Goal: Information Seeking & Learning: Compare options

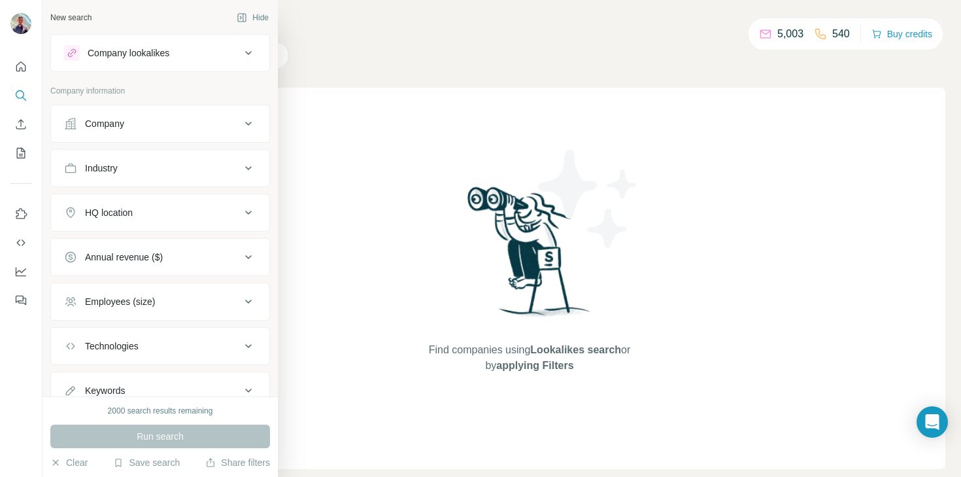
click at [116, 132] on button "Company" at bounding box center [160, 123] width 218 height 31
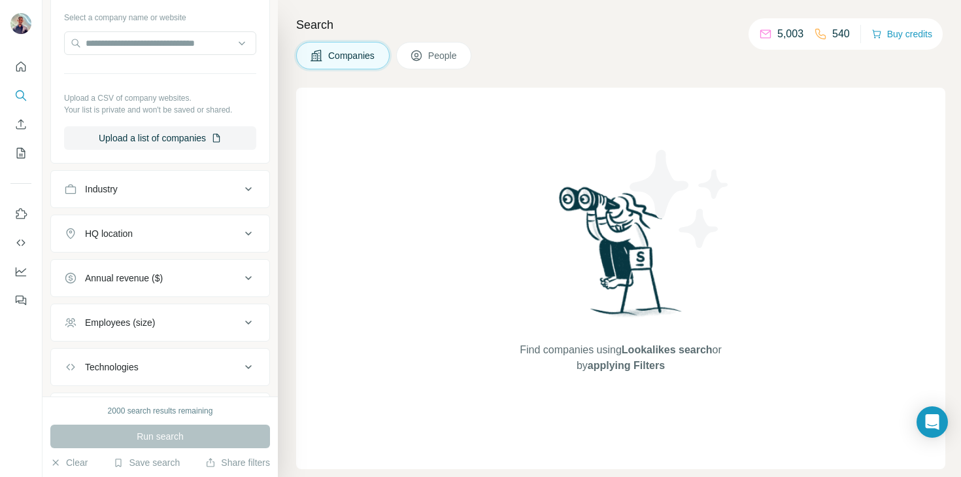
scroll to position [158, 0]
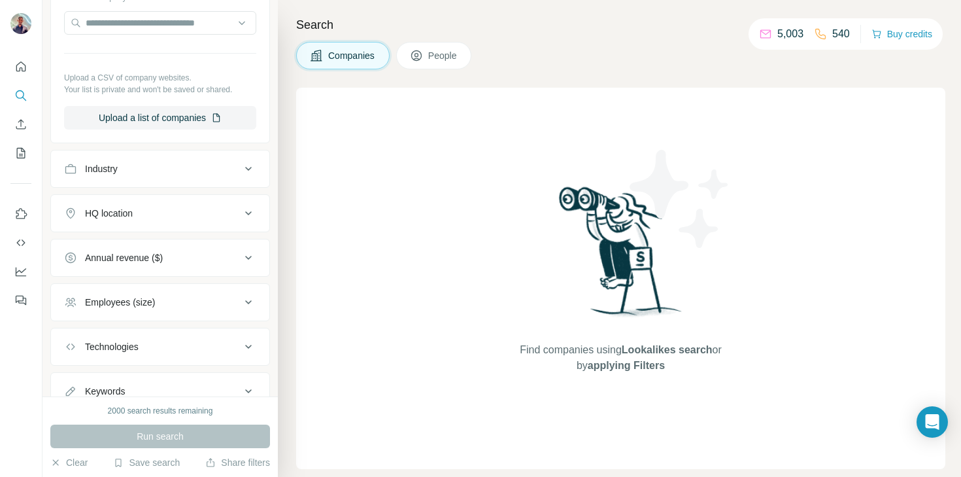
click at [133, 220] on button "HQ location" at bounding box center [160, 212] width 218 height 31
click at [132, 253] on input "text" at bounding box center [160, 246] width 192 height 24
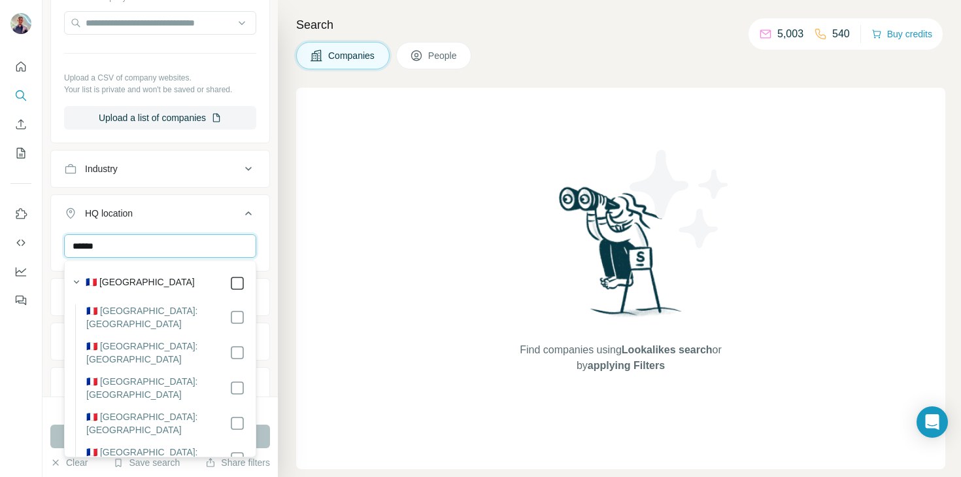
type input "******"
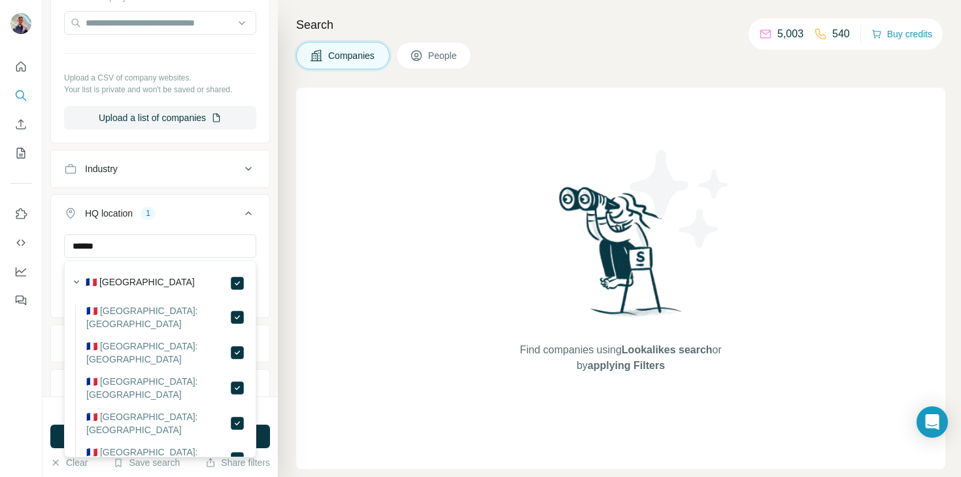
click at [284, 197] on div "Search Companies People Find companies using Lookalikes search or by applying F…" at bounding box center [619, 238] width 683 height 477
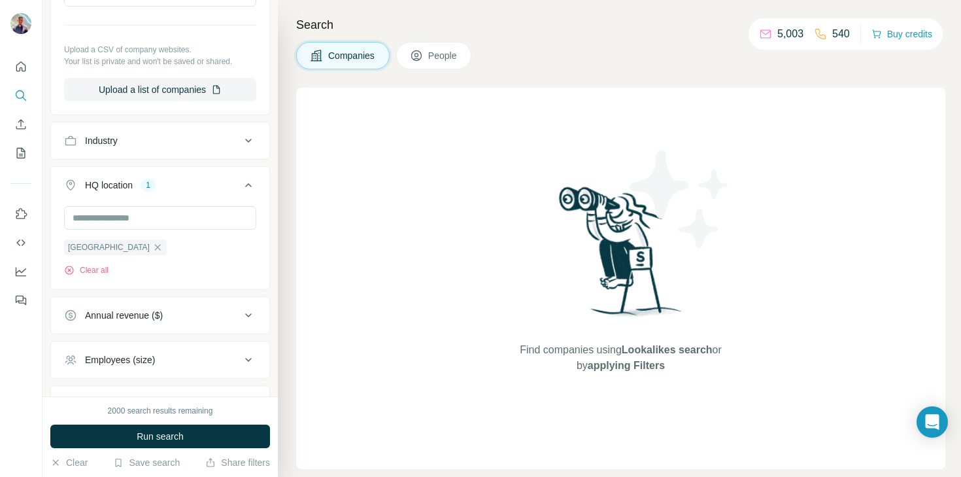
scroll to position [163, 0]
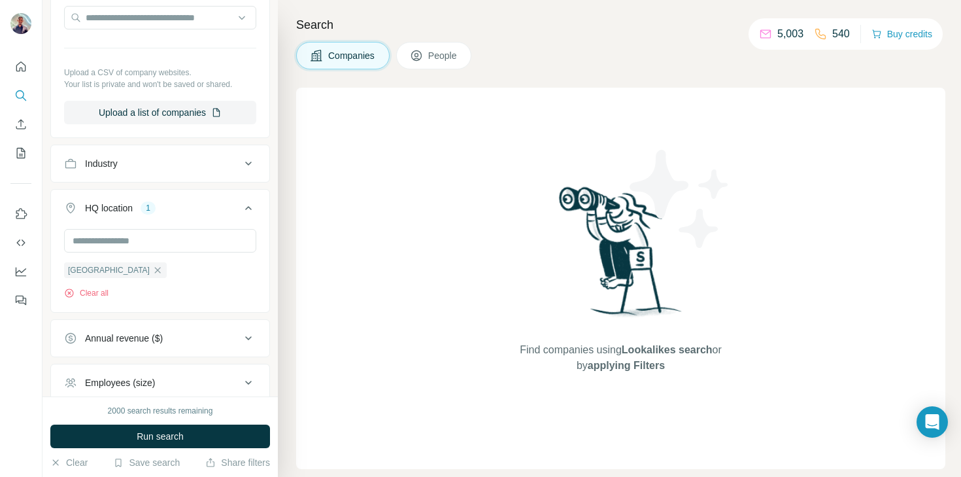
click at [202, 171] on button "Industry" at bounding box center [160, 163] width 218 height 31
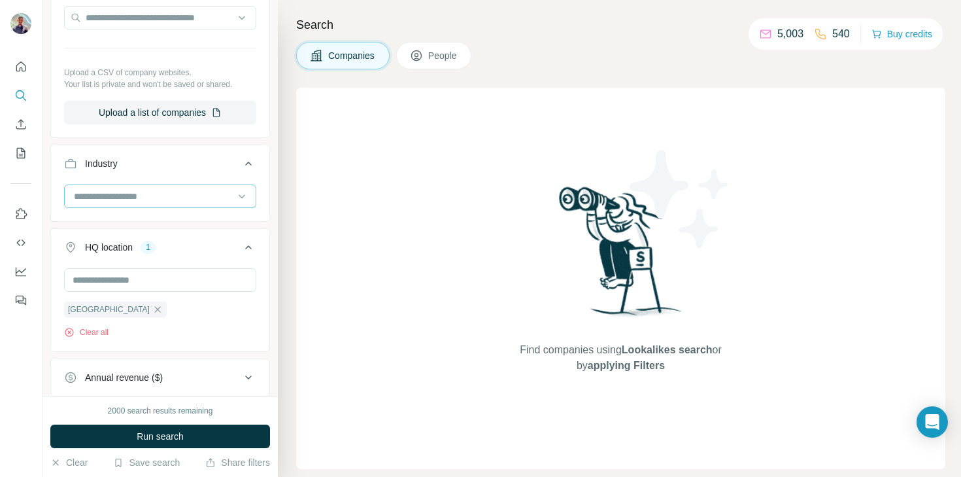
click at [167, 194] on input at bounding box center [153, 196] width 161 height 14
click at [142, 197] on input at bounding box center [153, 196] width 161 height 14
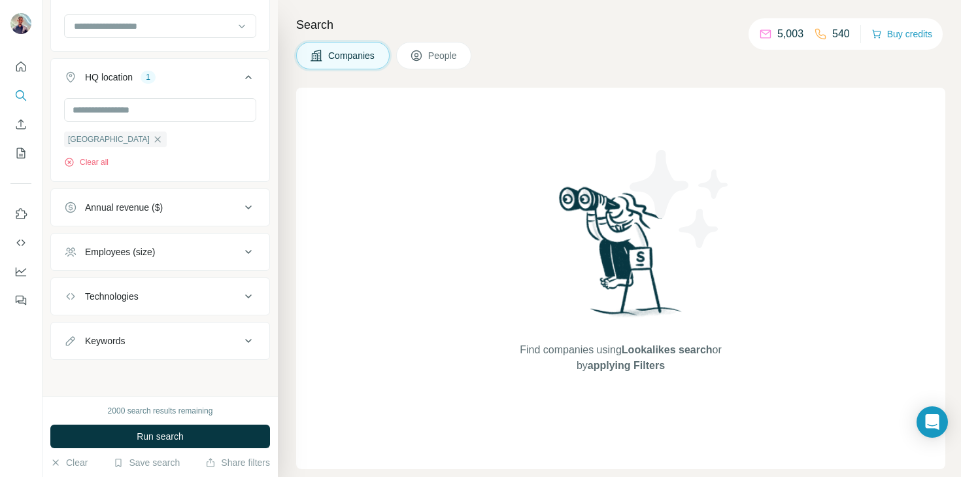
click at [194, 202] on div "Annual revenue ($)" at bounding box center [152, 207] width 177 height 13
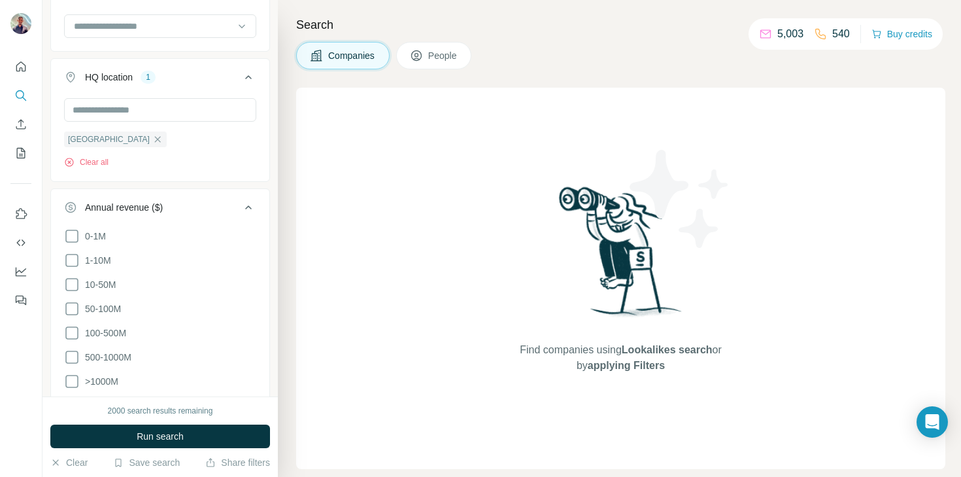
click at [194, 202] on div "Annual revenue ($)" at bounding box center [152, 207] width 177 height 13
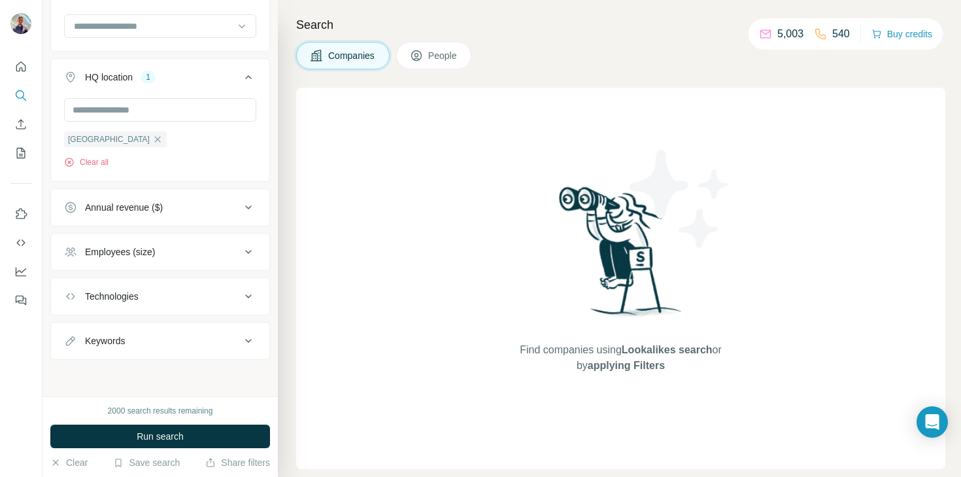
click at [156, 299] on div "Technologies" at bounding box center [152, 296] width 177 height 13
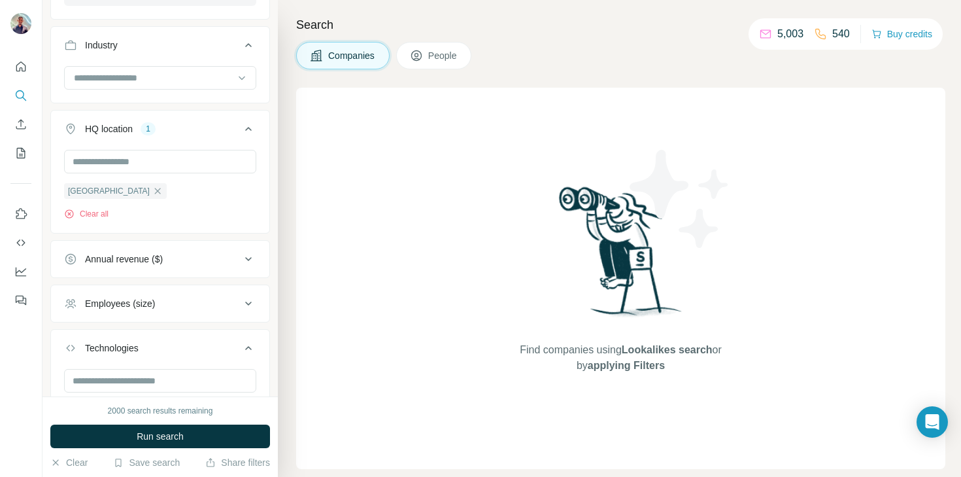
scroll to position [373, 0]
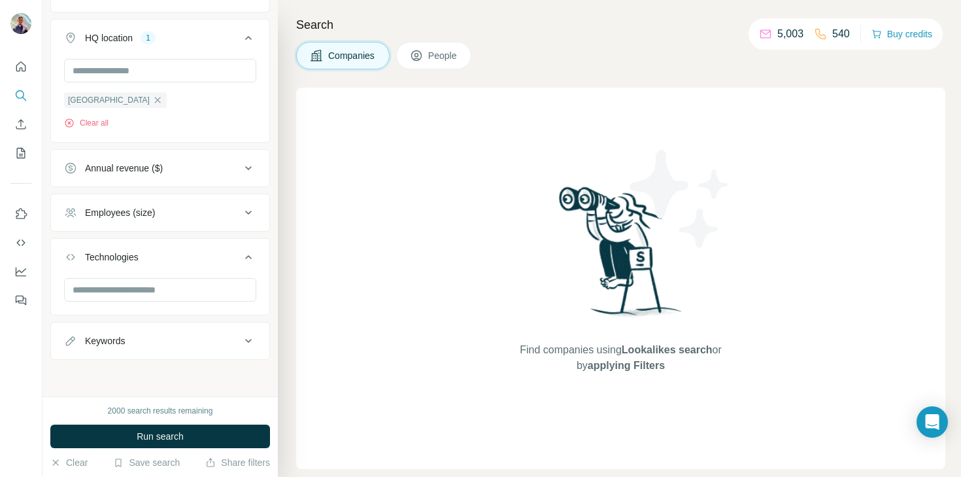
click at [153, 331] on button "Keywords" at bounding box center [160, 340] width 218 height 31
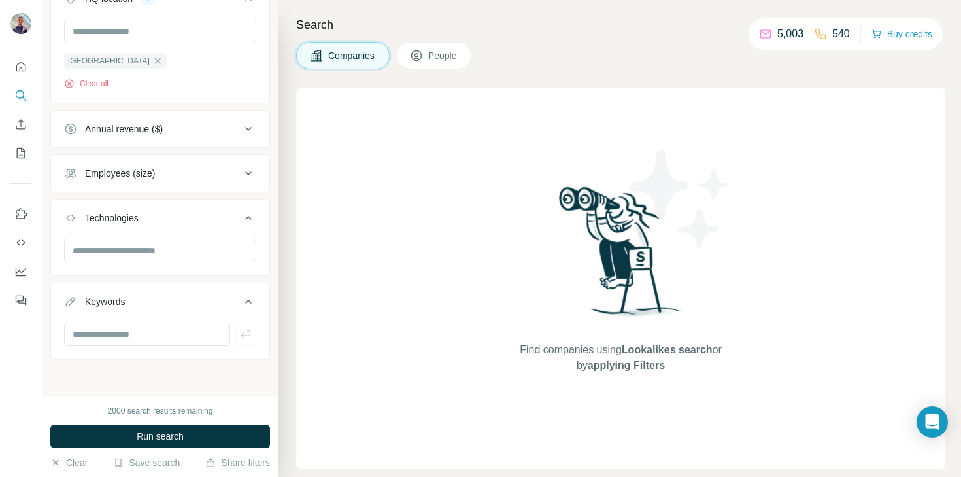
click at [199, 297] on div "Keywords" at bounding box center [152, 301] width 177 height 13
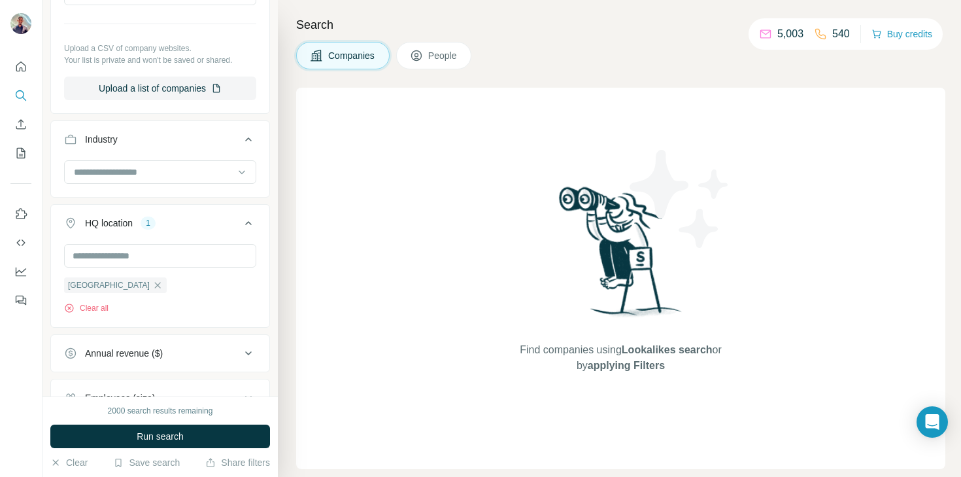
scroll to position [179, 0]
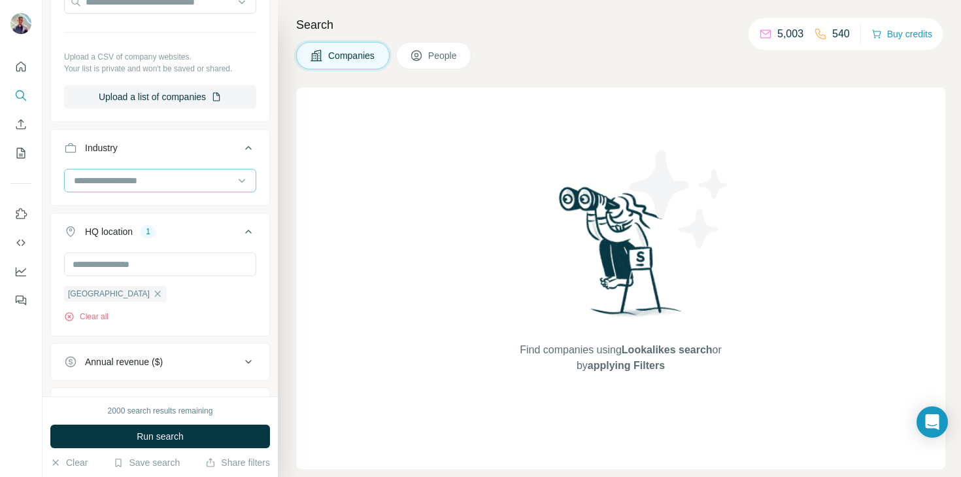
click at [216, 178] on input at bounding box center [153, 180] width 161 height 14
click at [191, 180] on input at bounding box center [153, 180] width 161 height 14
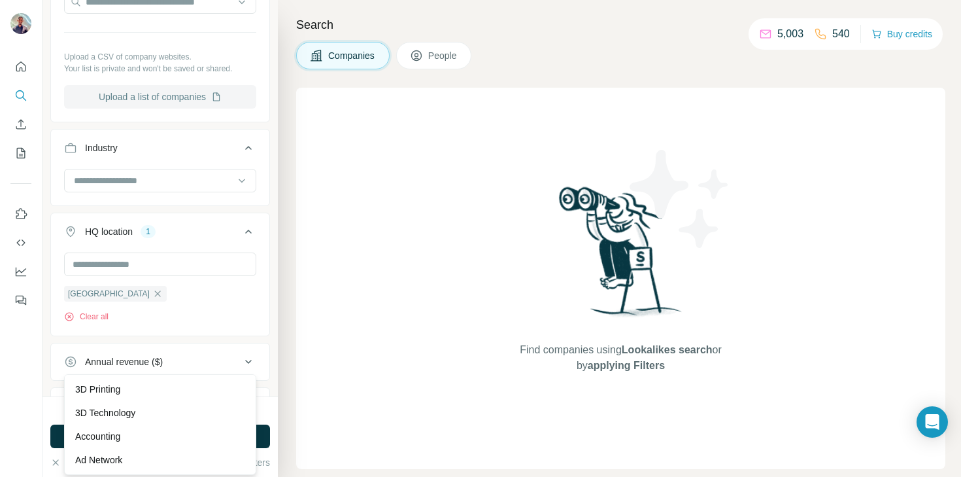
scroll to position [0, 0]
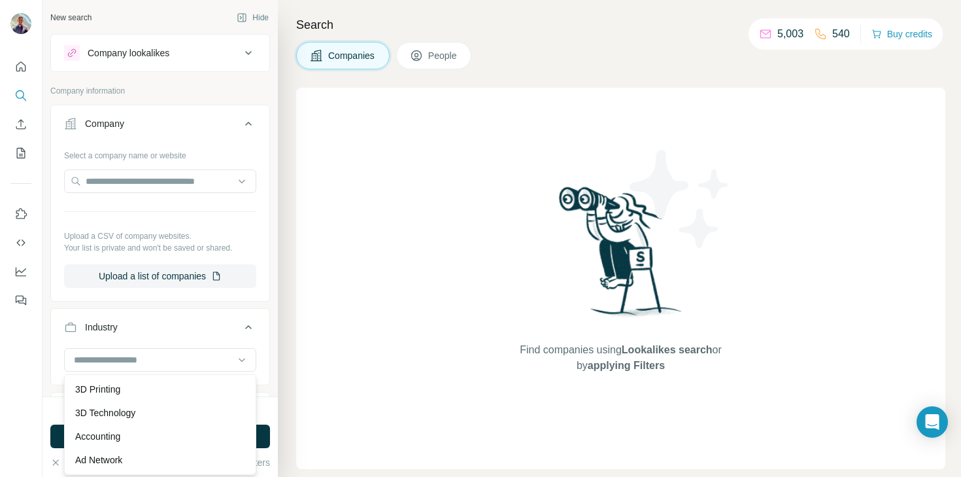
click at [245, 116] on icon at bounding box center [249, 124] width 16 height 16
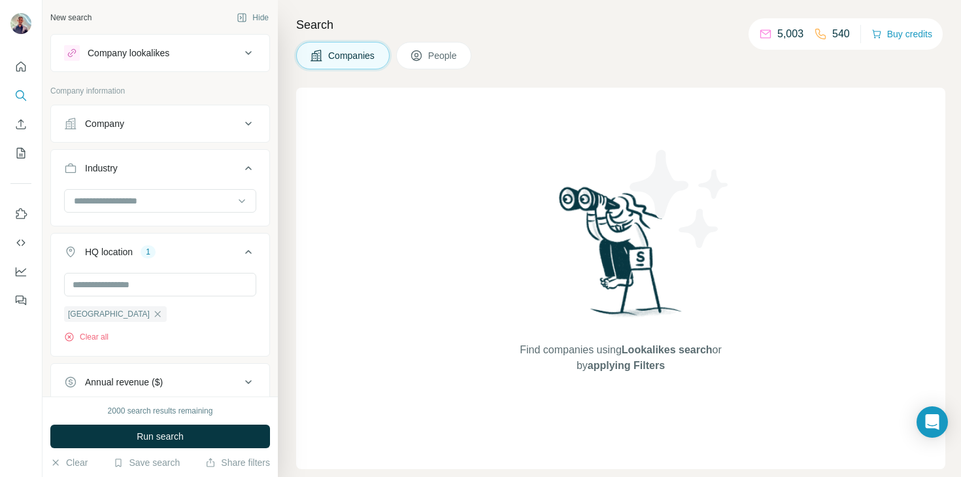
click at [220, 53] on div "Company lookalikes" at bounding box center [152, 53] width 177 height 16
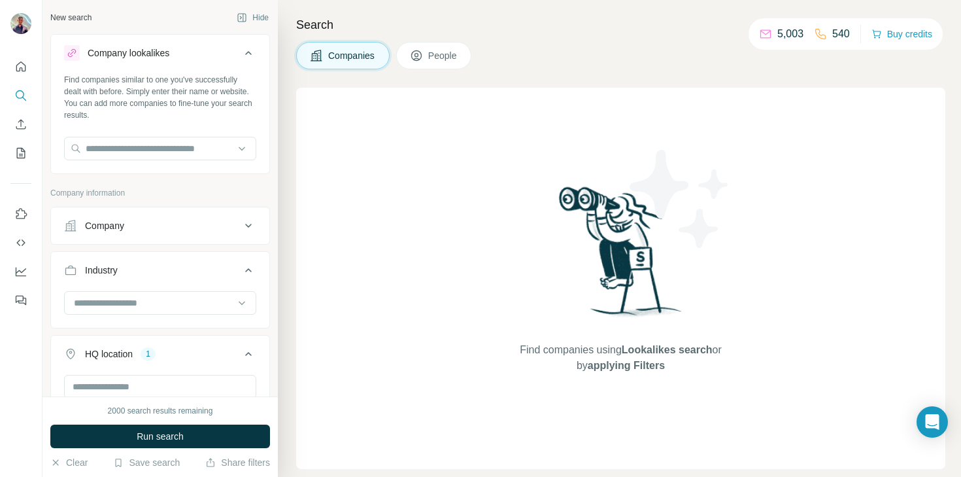
click at [185, 163] on div "Find companies similar to one you've successfully dealt with before. Simply ent…" at bounding box center [160, 122] width 218 height 97
click at [177, 153] on input "text" at bounding box center [160, 149] width 192 height 24
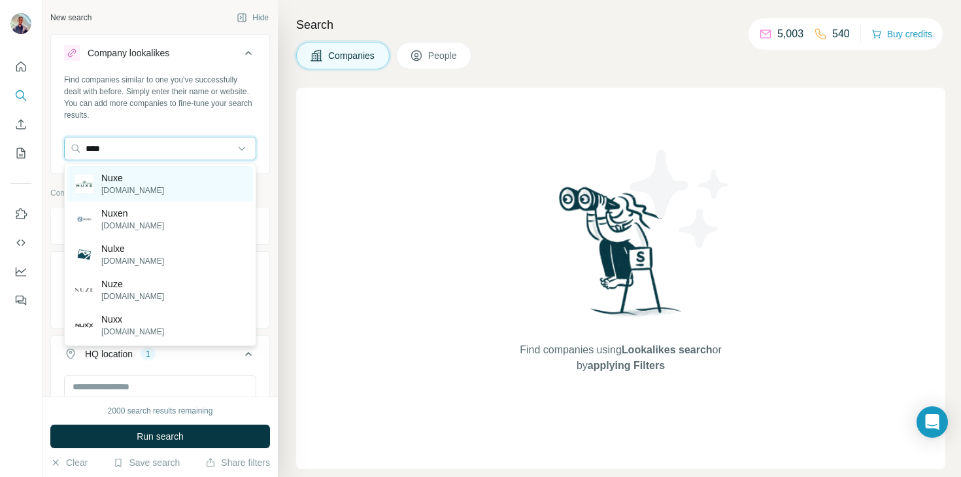
type input "****"
click at [177, 196] on div "Nuxe [DOMAIN_NAME]" at bounding box center [160, 183] width 186 height 35
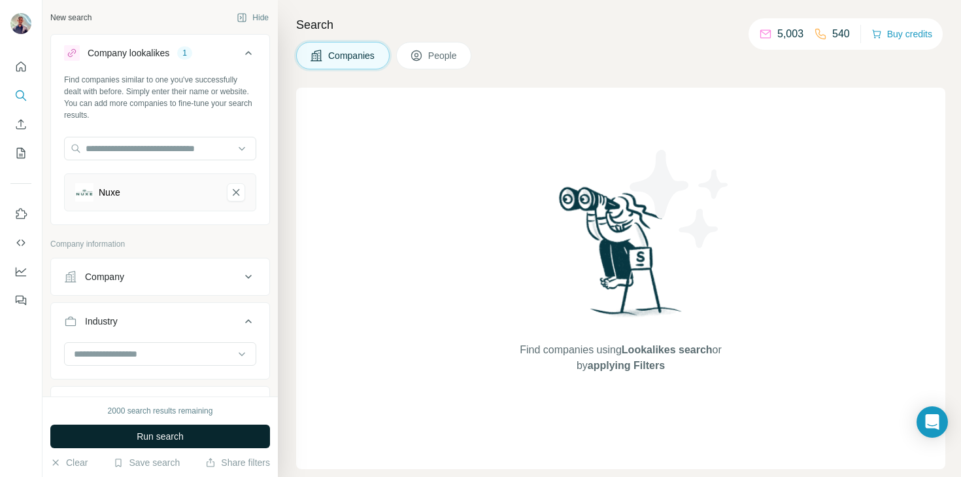
click at [145, 434] on span "Run search" at bounding box center [160, 436] width 47 height 13
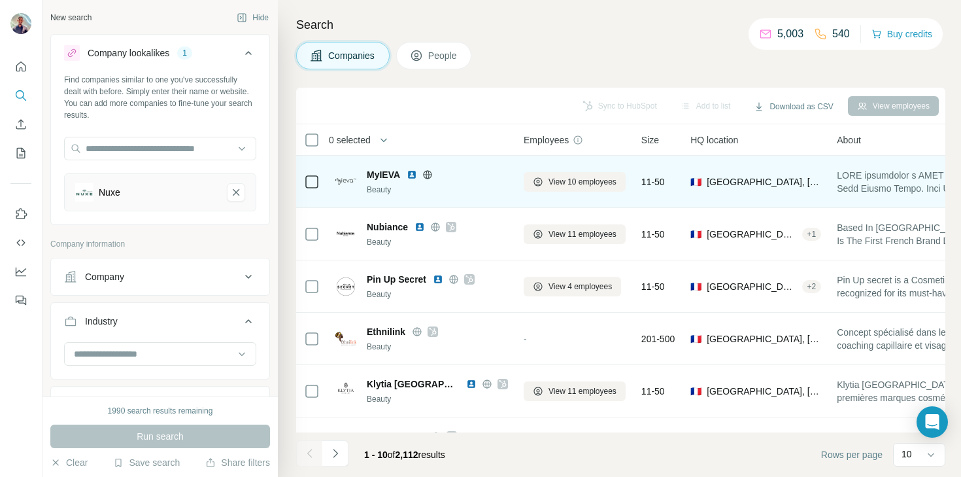
click at [429, 173] on icon at bounding box center [427, 174] width 3 height 8
click at [412, 175] on img at bounding box center [412, 174] width 10 height 10
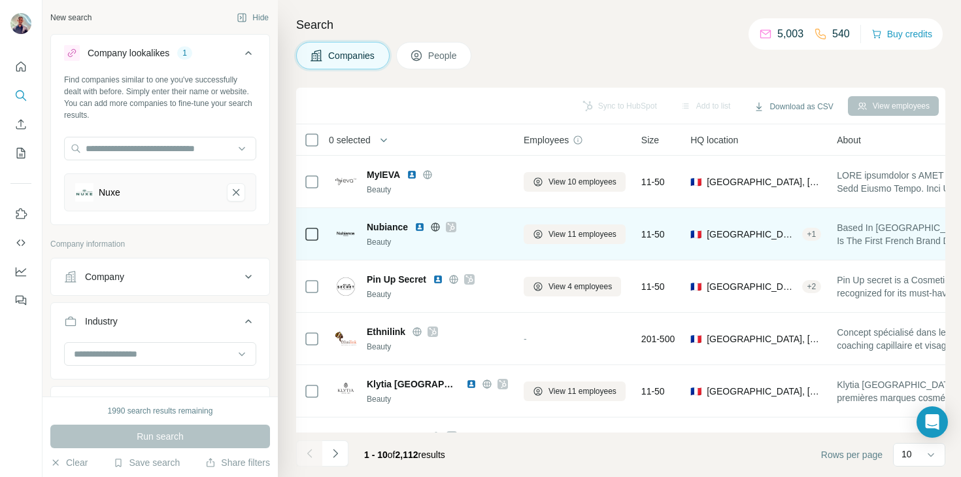
click at [454, 227] on icon at bounding box center [451, 227] width 8 height 10
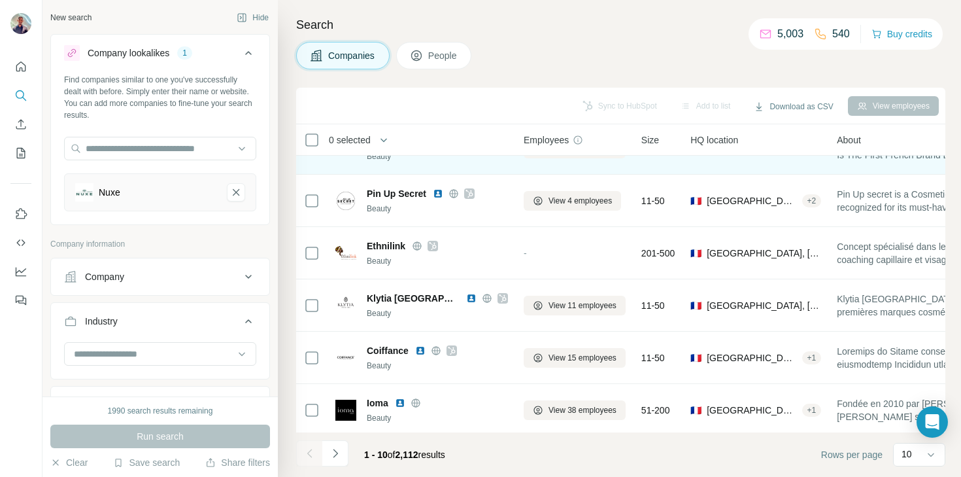
scroll to position [95, 0]
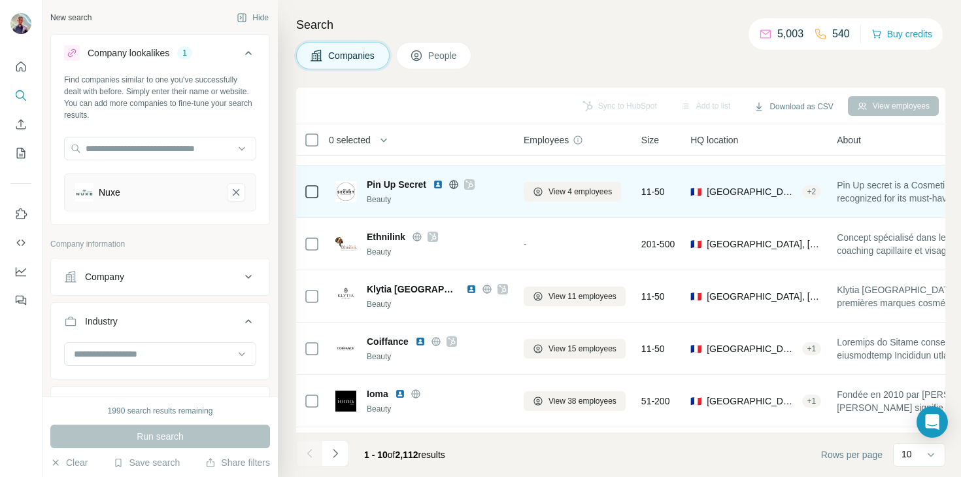
click at [467, 184] on icon at bounding box center [469, 184] width 8 height 10
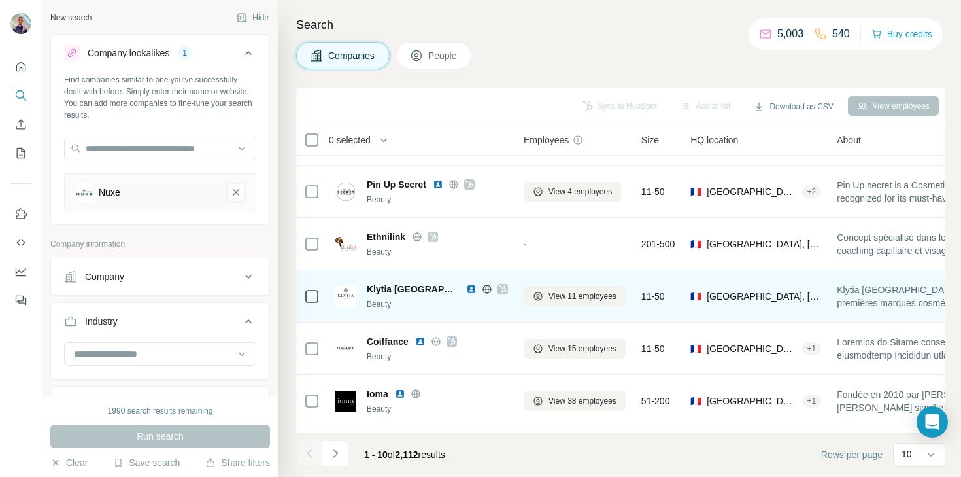
scroll to position [150, 0]
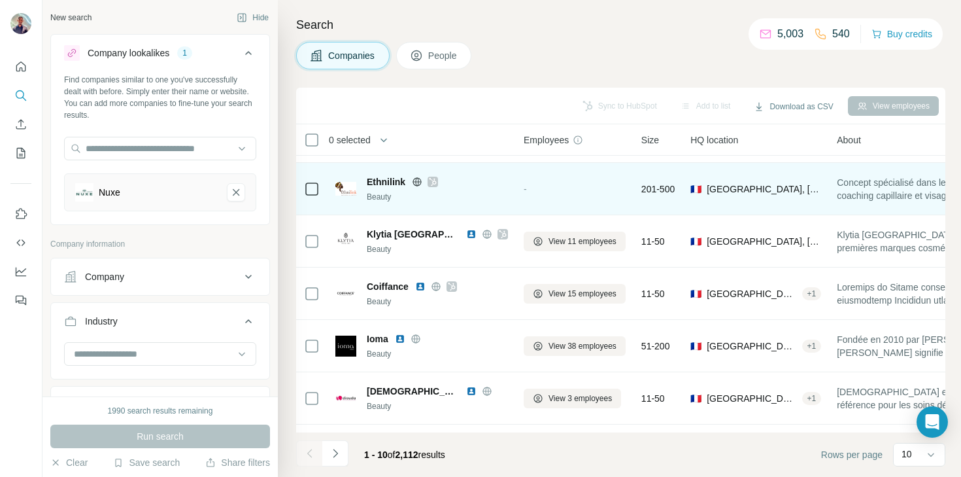
click at [429, 182] on icon at bounding box center [433, 182] width 8 height 10
click at [416, 178] on icon at bounding box center [417, 181] width 3 height 8
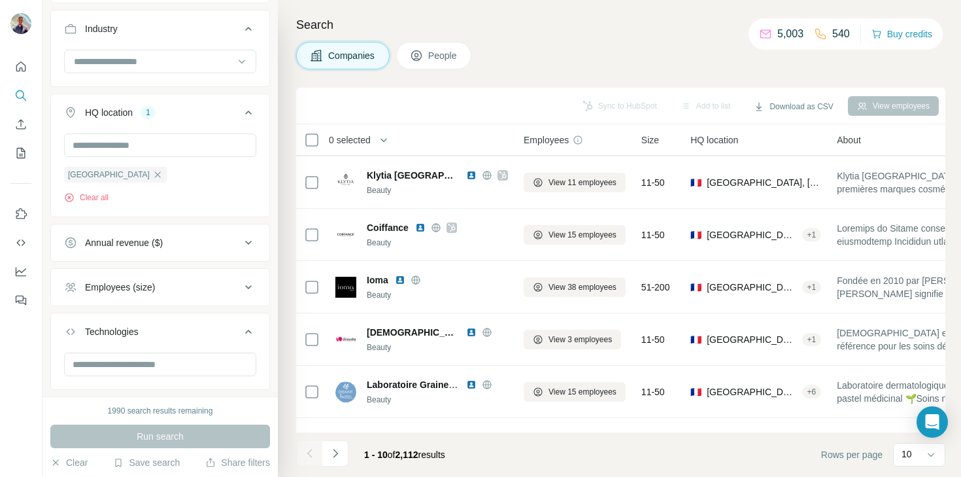
scroll to position [293, 0]
click at [187, 243] on div "Annual revenue ($)" at bounding box center [152, 241] width 177 height 13
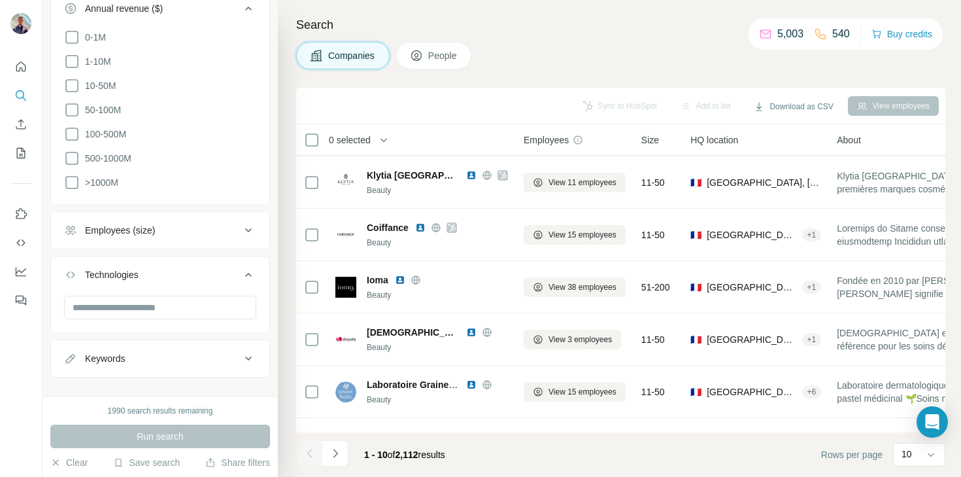
scroll to position [542, 0]
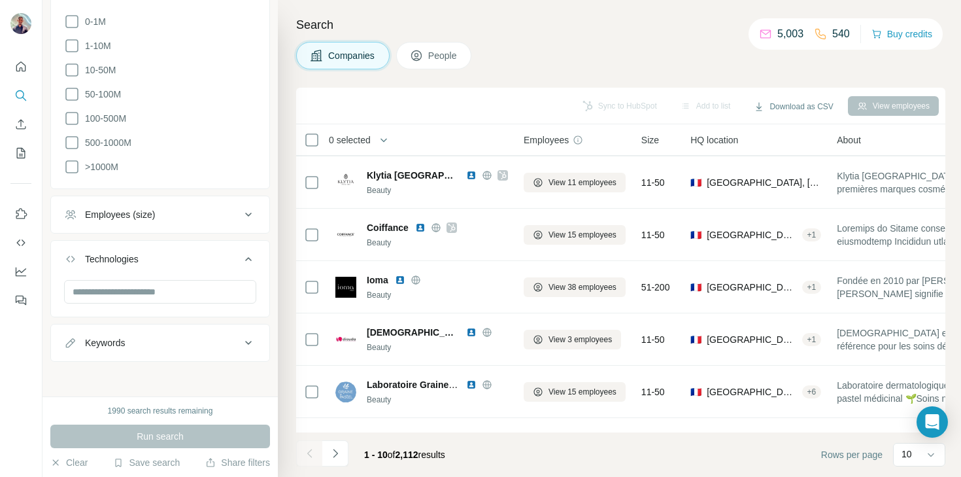
click at [75, 161] on icon at bounding box center [72, 167] width 16 height 16
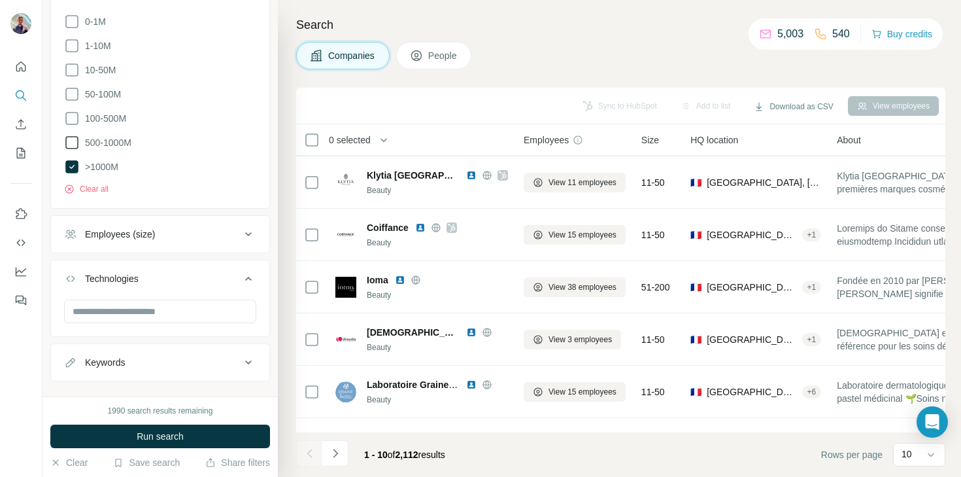
click at [75, 139] on icon at bounding box center [72, 143] width 16 height 16
click at [75, 118] on icon at bounding box center [72, 118] width 16 height 16
click at [75, 93] on icon at bounding box center [72, 94] width 16 height 16
click at [123, 435] on button "Run search" at bounding box center [160, 436] width 220 height 24
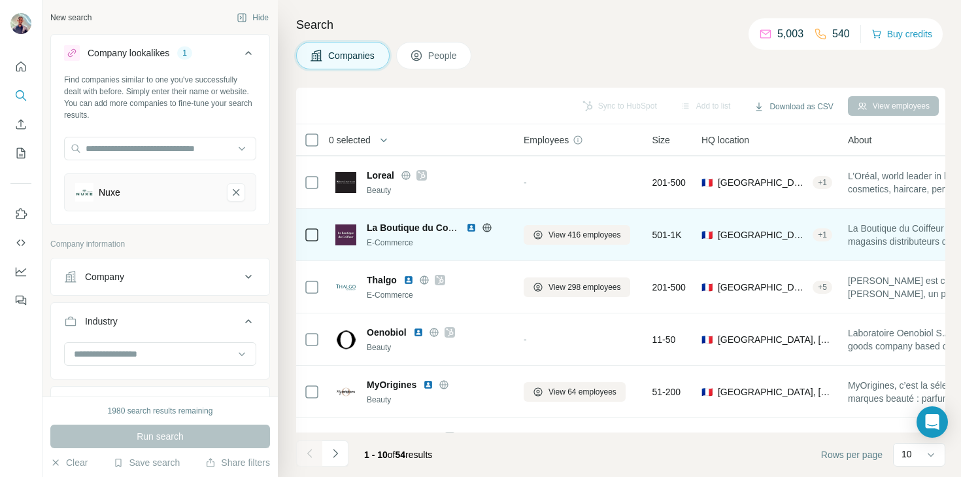
click at [488, 224] on icon at bounding box center [487, 227] width 10 height 10
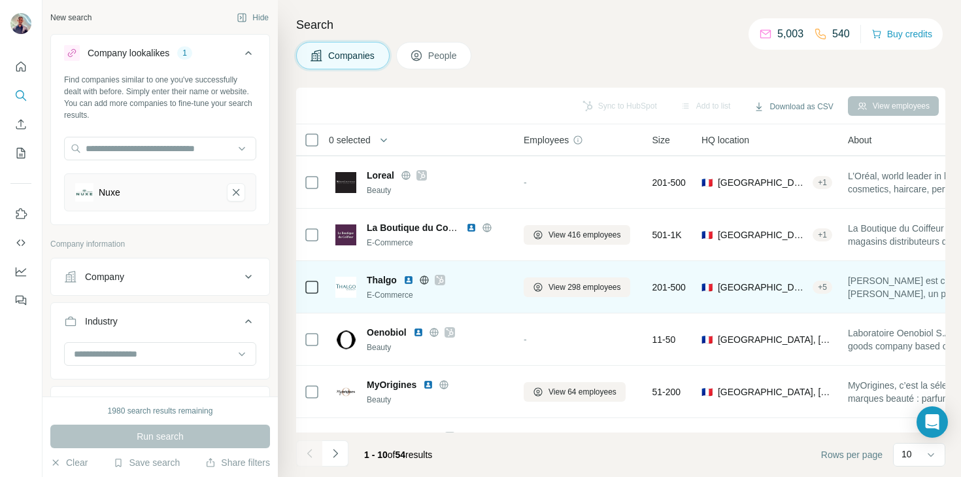
click at [441, 281] on icon at bounding box center [439, 280] width 7 height 8
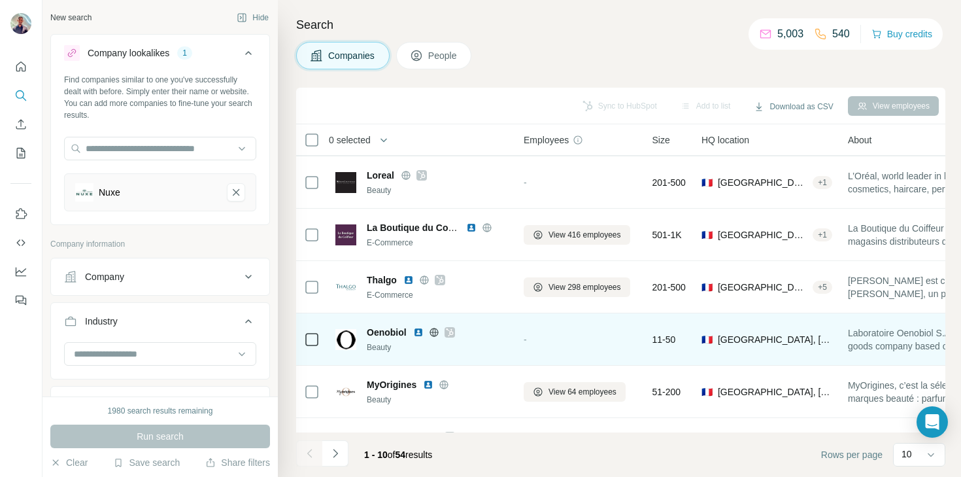
scroll to position [246, 0]
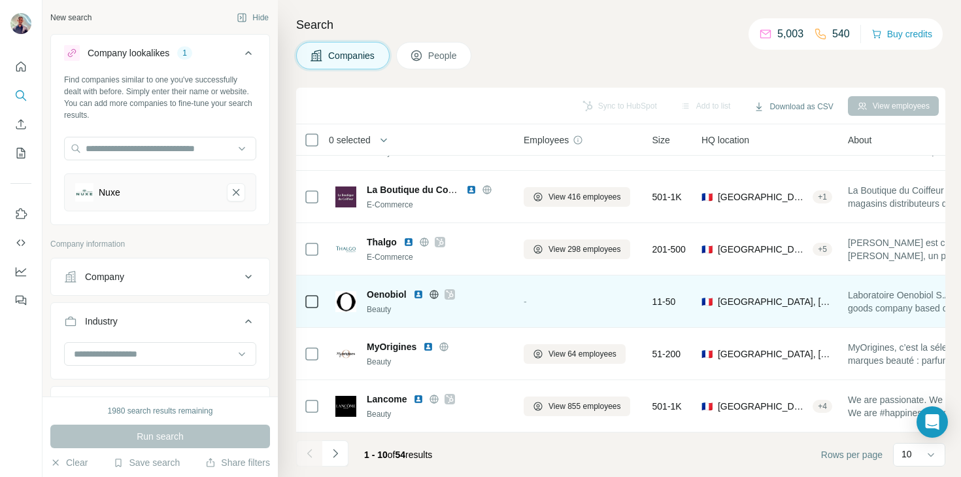
click at [448, 294] on icon at bounding box center [450, 294] width 8 height 10
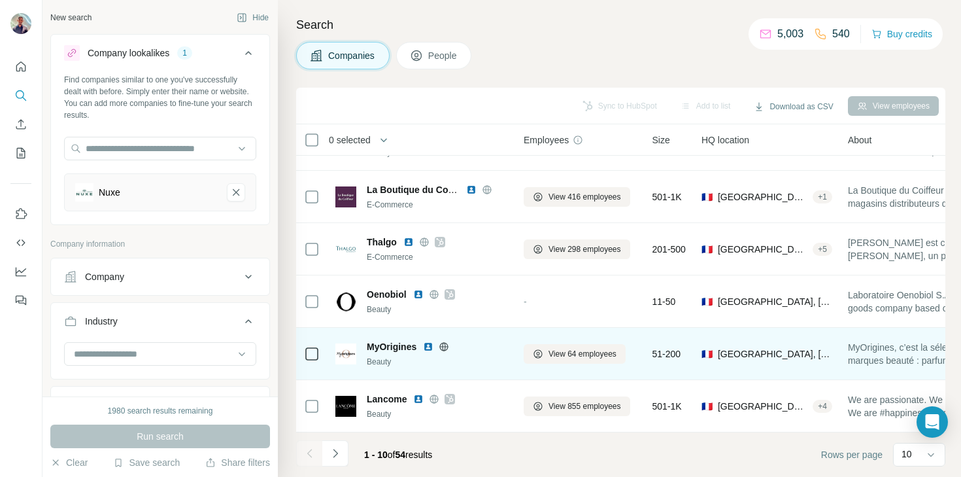
click at [446, 348] on icon at bounding box center [444, 346] width 3 height 8
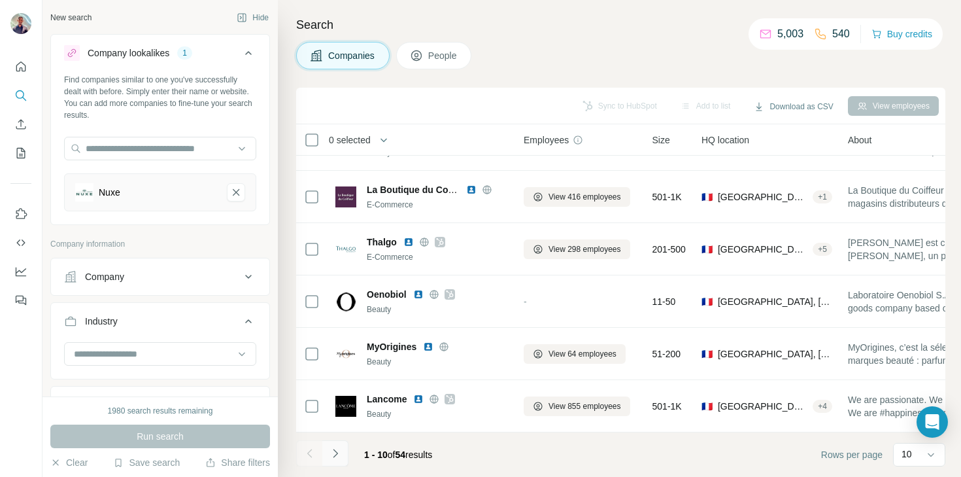
click at [336, 452] on icon "Navigate to next page" at bounding box center [335, 452] width 5 height 8
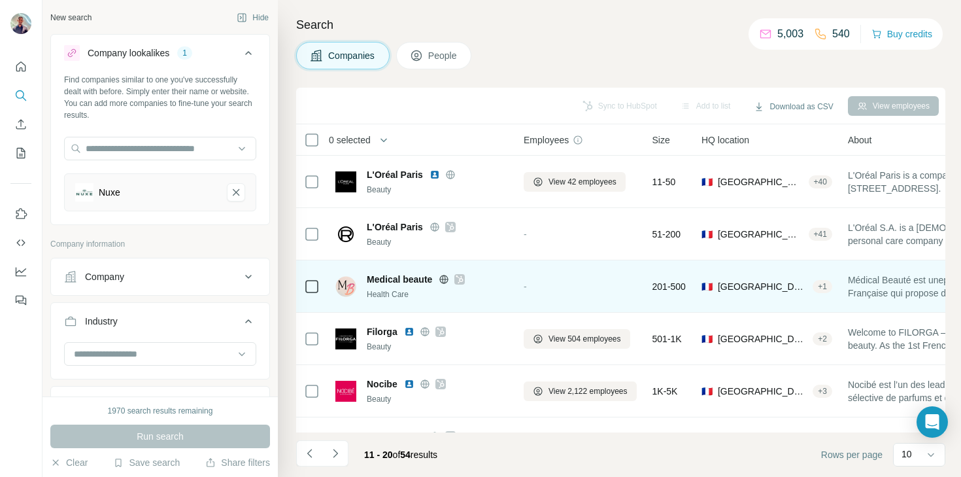
scroll to position [10, 0]
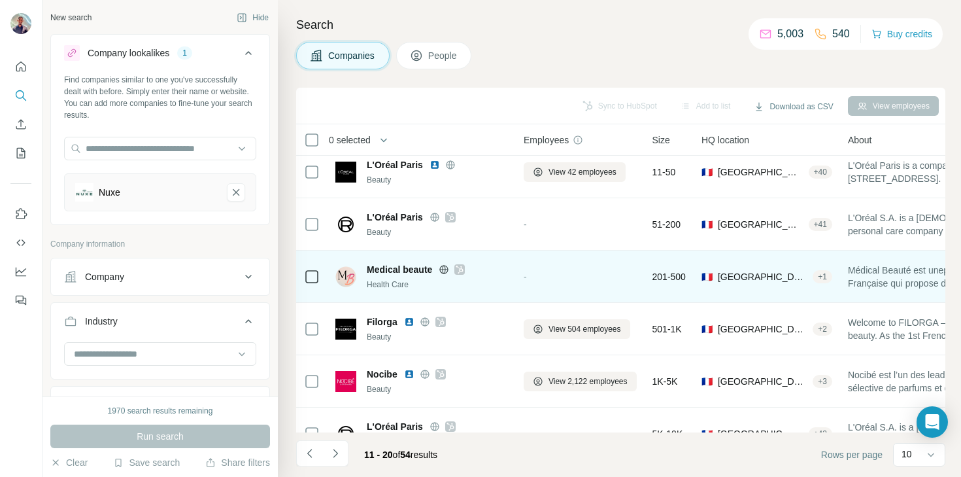
click at [462, 269] on icon at bounding box center [460, 269] width 8 height 10
click at [443, 267] on icon at bounding box center [444, 269] width 10 height 10
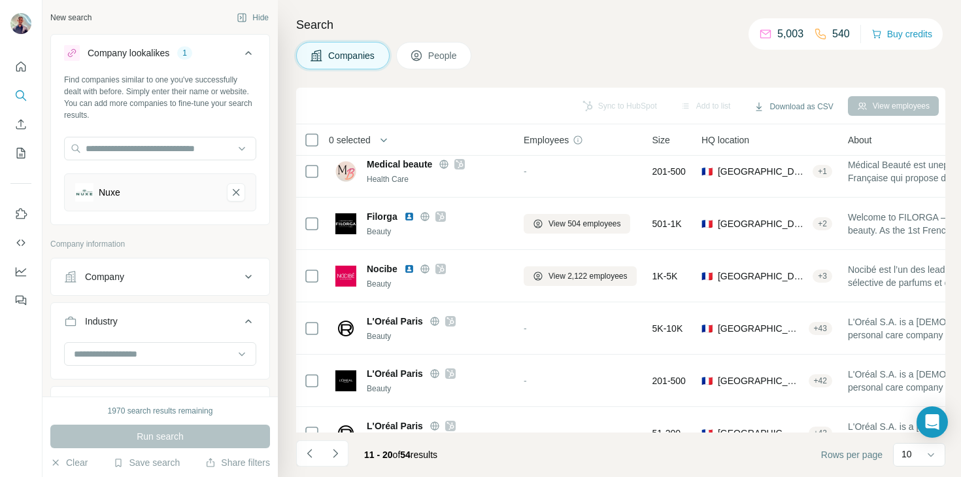
scroll to position [144, 0]
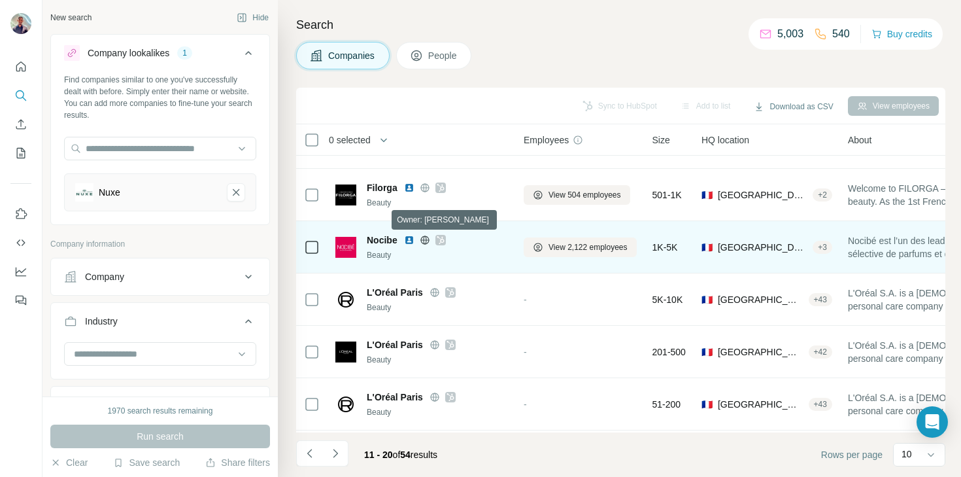
click at [441, 239] on icon at bounding box center [441, 240] width 8 height 10
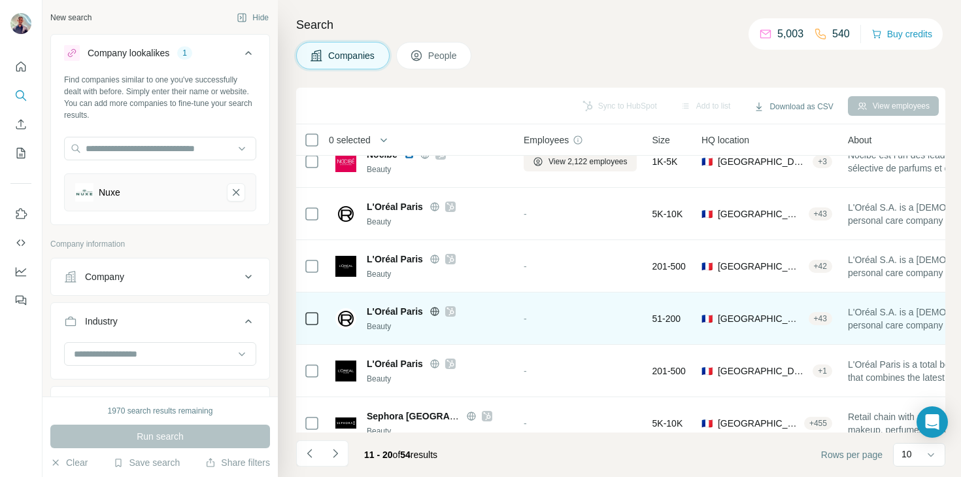
scroll to position [246, 0]
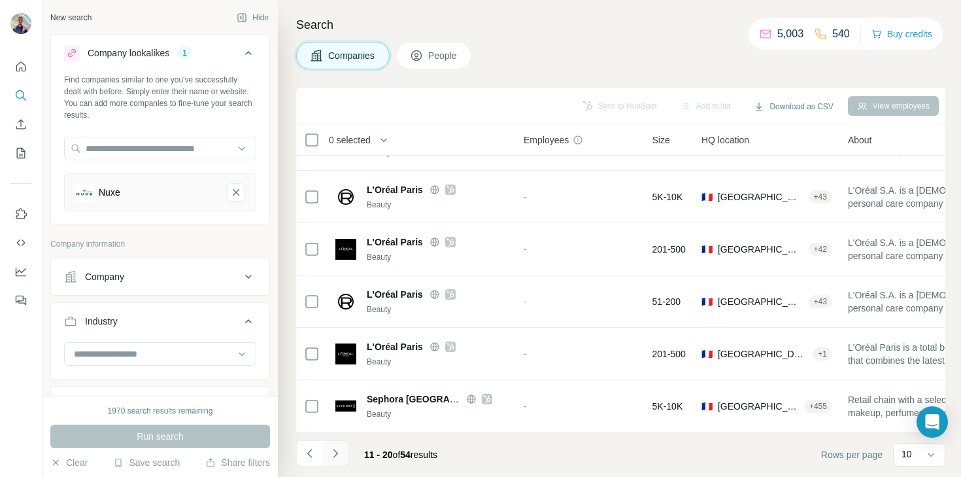
click at [341, 450] on icon "Navigate to next page" at bounding box center [335, 453] width 13 height 13
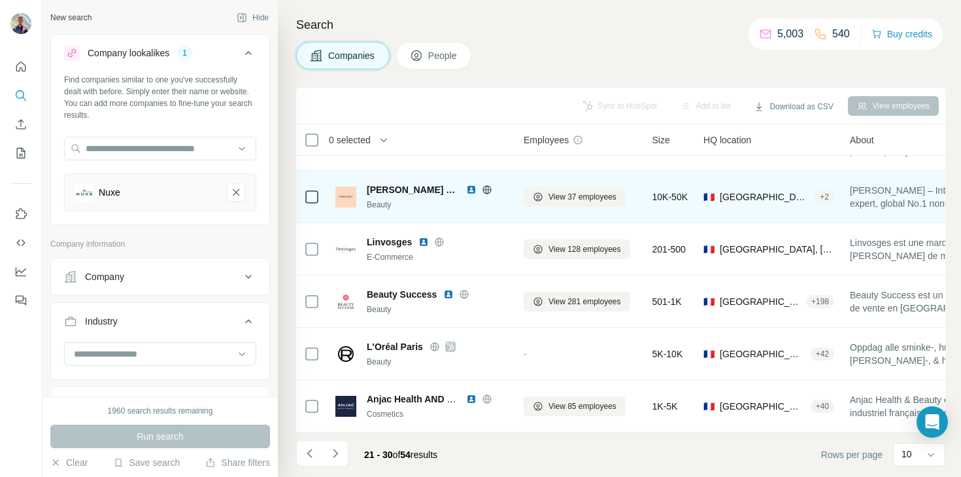
click at [482, 189] on icon at bounding box center [486, 189] width 8 height 1
click at [466, 187] on img at bounding box center [471, 189] width 10 height 10
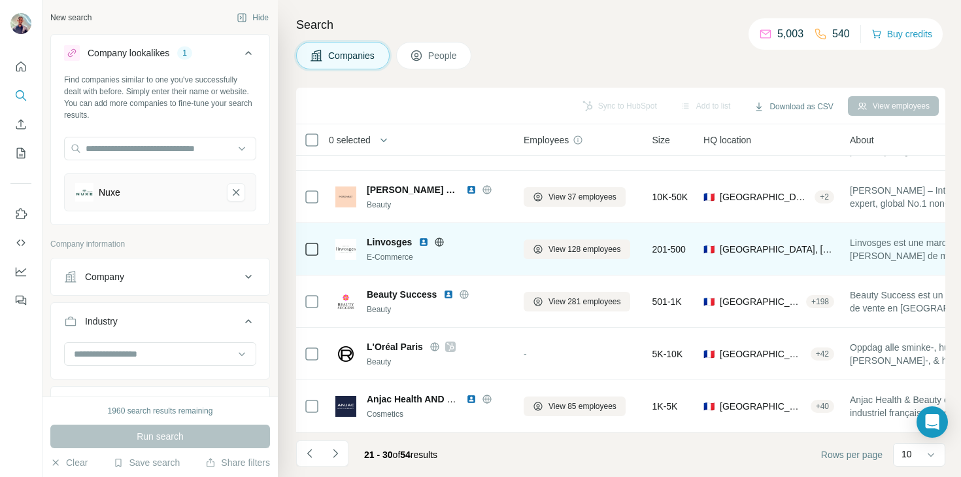
click at [442, 242] on icon at bounding box center [439, 242] width 10 height 10
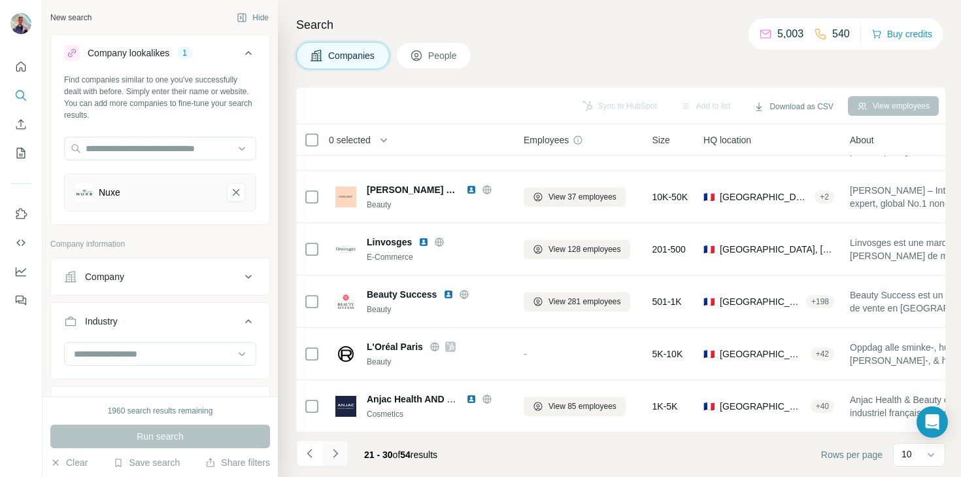
click at [343, 454] on button "Navigate to next page" at bounding box center [335, 453] width 26 height 26
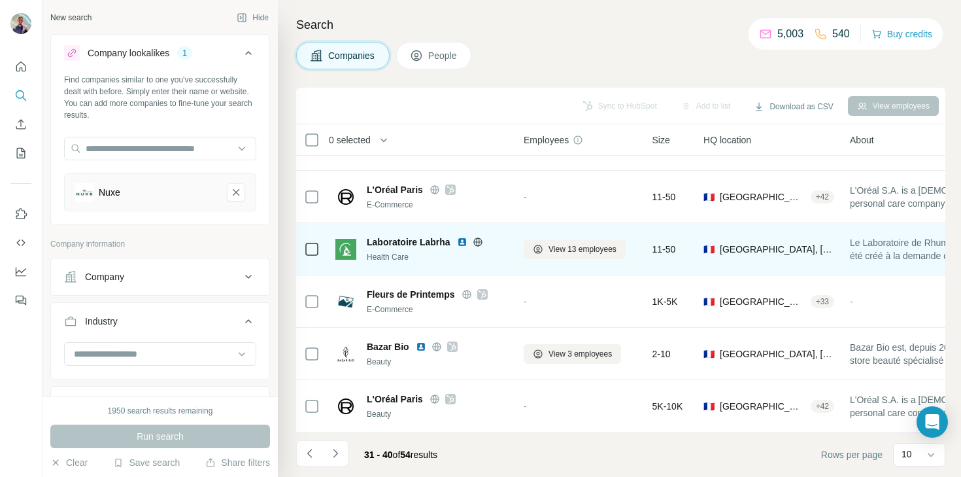
click at [475, 244] on icon at bounding box center [477, 241] width 8 height 8
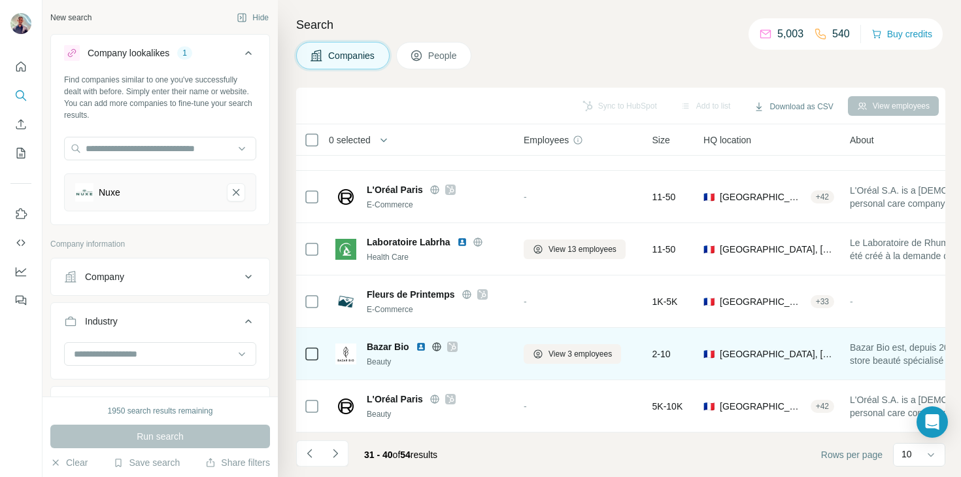
click at [452, 344] on icon at bounding box center [451, 347] width 7 height 8
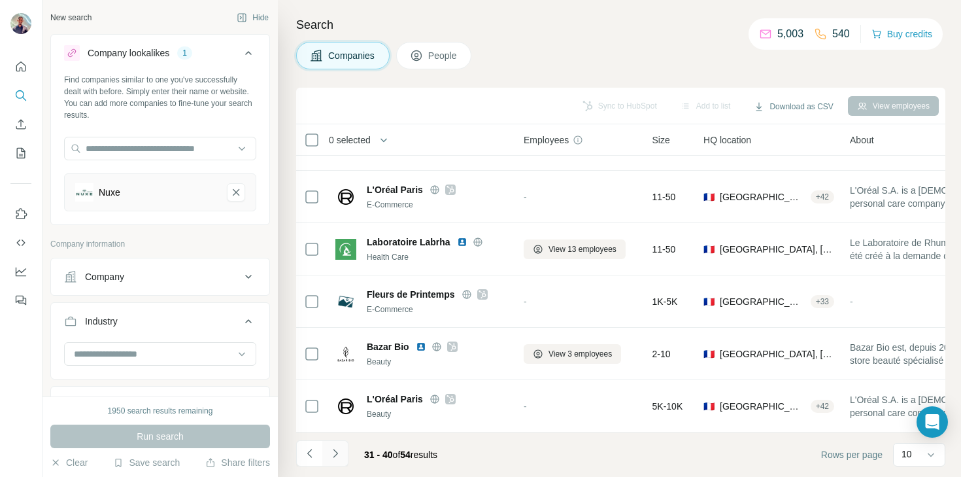
click at [337, 450] on icon "Navigate to next page" at bounding box center [335, 453] width 13 height 13
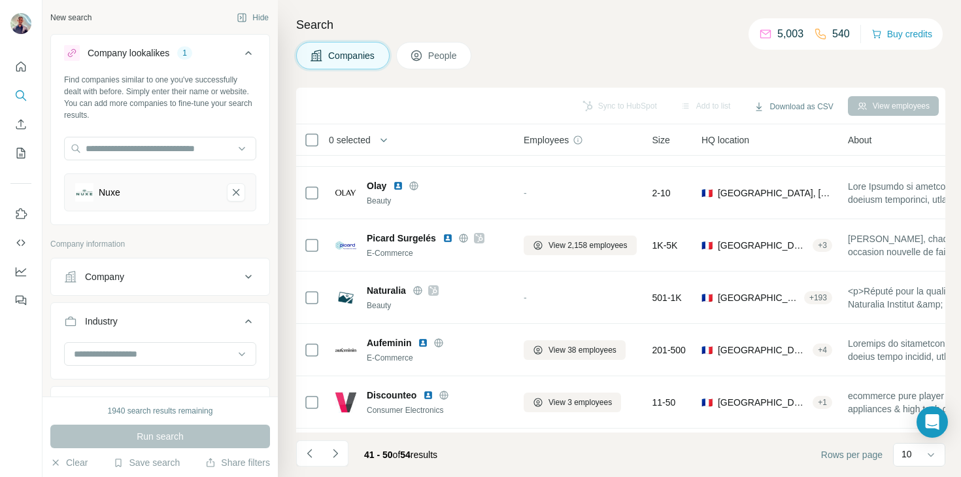
scroll to position [0, 0]
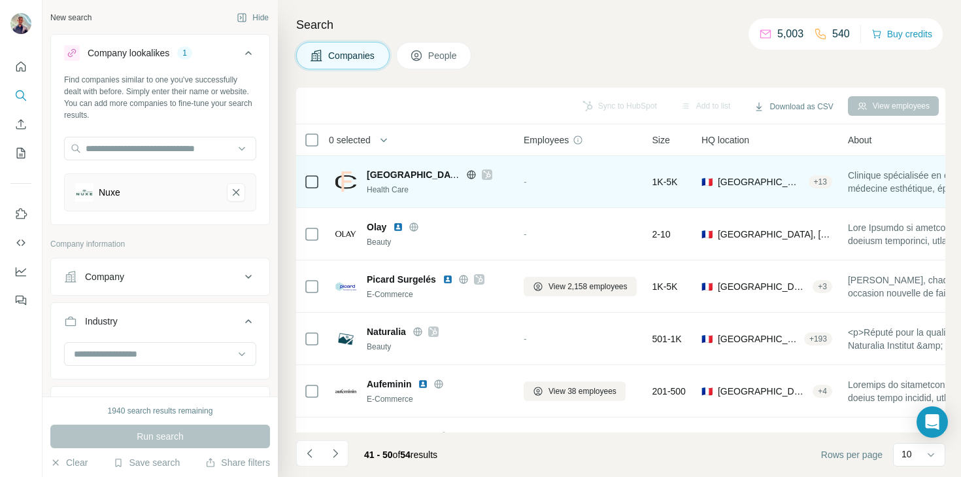
click at [490, 173] on icon at bounding box center [487, 174] width 8 height 10
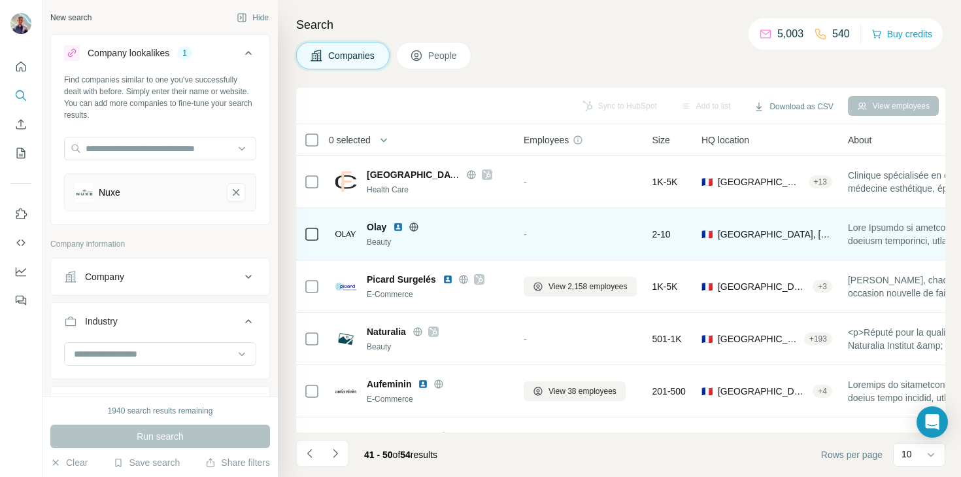
click at [414, 222] on icon at bounding box center [414, 226] width 3 height 8
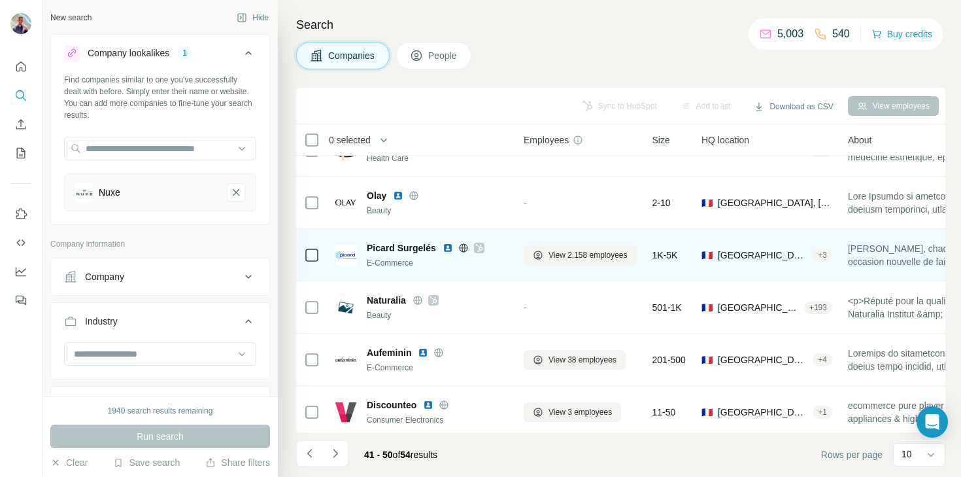
scroll to position [32, 0]
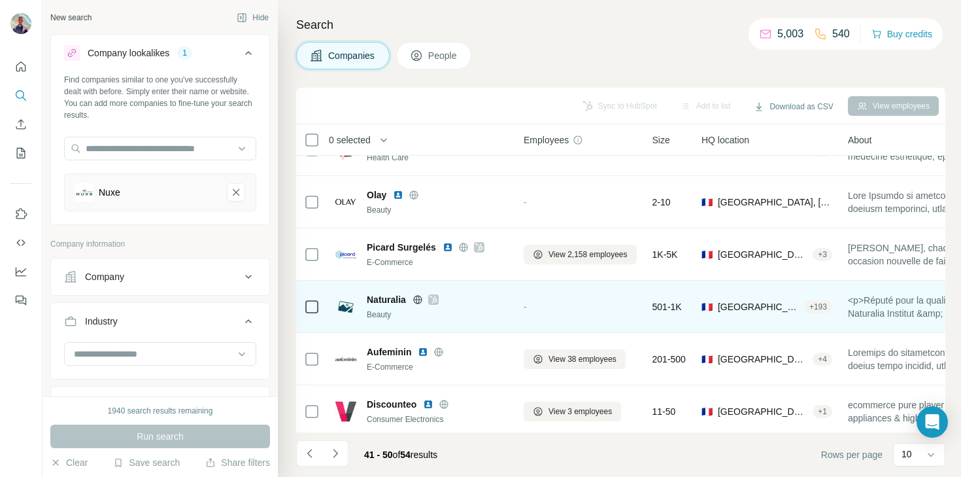
click at [435, 297] on icon at bounding box center [434, 299] width 8 height 10
click at [419, 300] on icon at bounding box center [417, 299] width 3 height 8
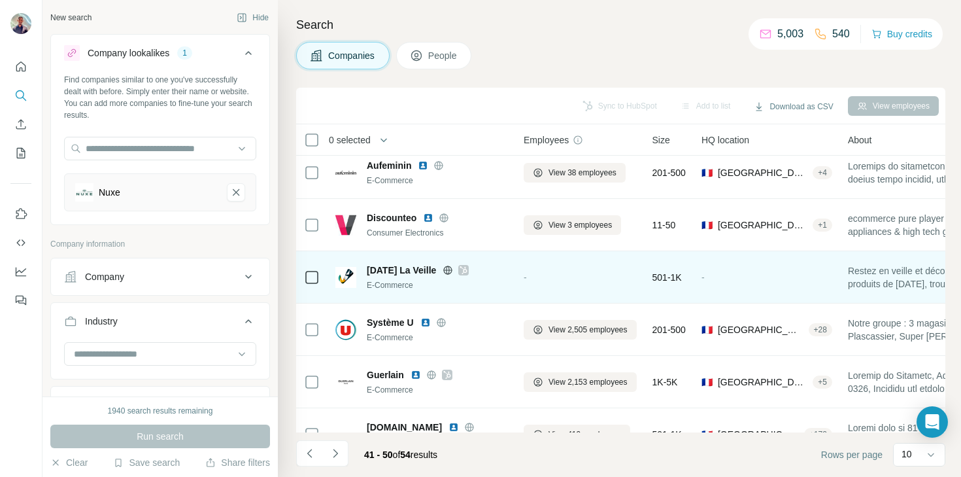
scroll to position [246, 0]
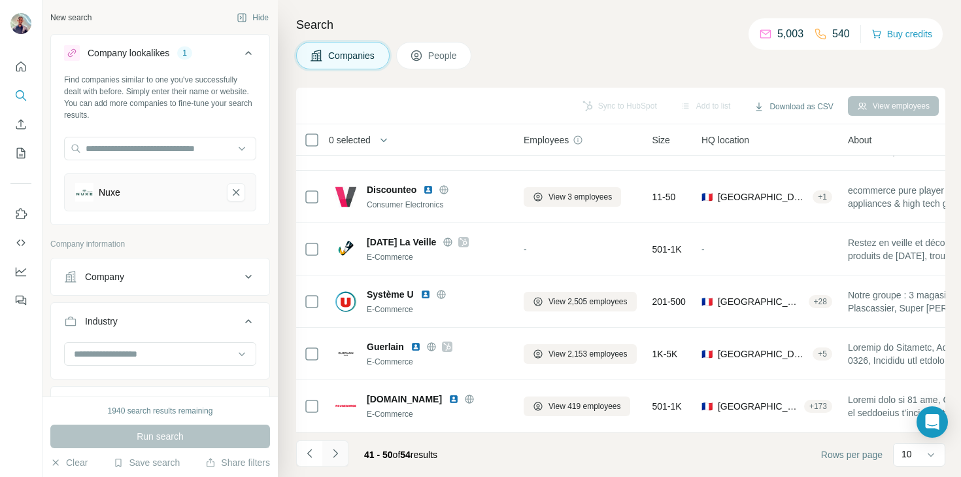
click at [336, 454] on icon "Navigate to next page" at bounding box center [335, 453] width 13 height 13
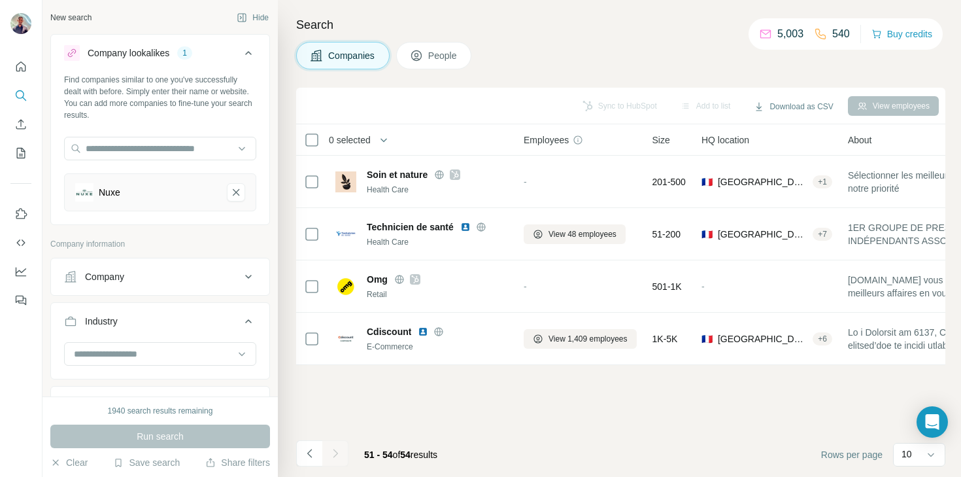
scroll to position [0, 0]
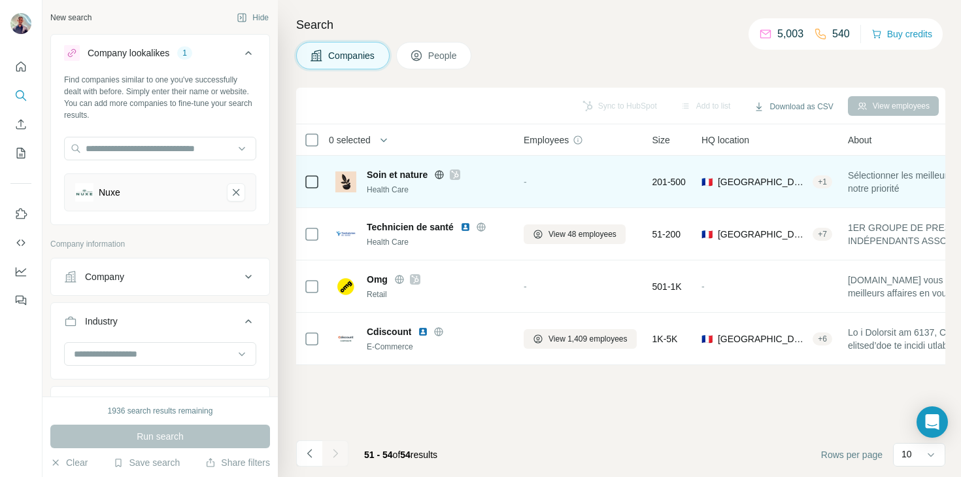
click at [457, 175] on icon at bounding box center [455, 174] width 8 height 10
click at [435, 176] on icon at bounding box center [439, 174] width 10 height 10
